Goal: Transaction & Acquisition: Book appointment/travel/reservation

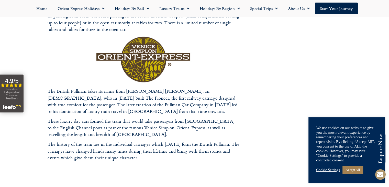
scroll to position [768, 0]
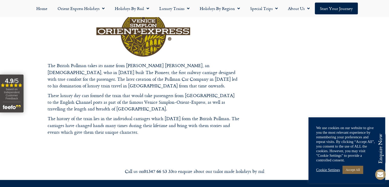
click at [358, 168] on link "Accept All" at bounding box center [353, 170] width 20 height 8
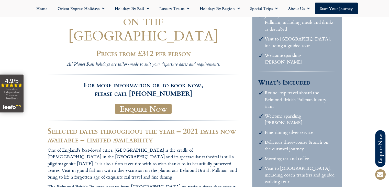
scroll to position [102, 0]
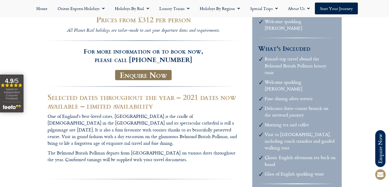
click at [156, 70] on link "Enquire Now" at bounding box center [143, 75] width 57 height 10
